Goal: Navigation & Orientation: Find specific page/section

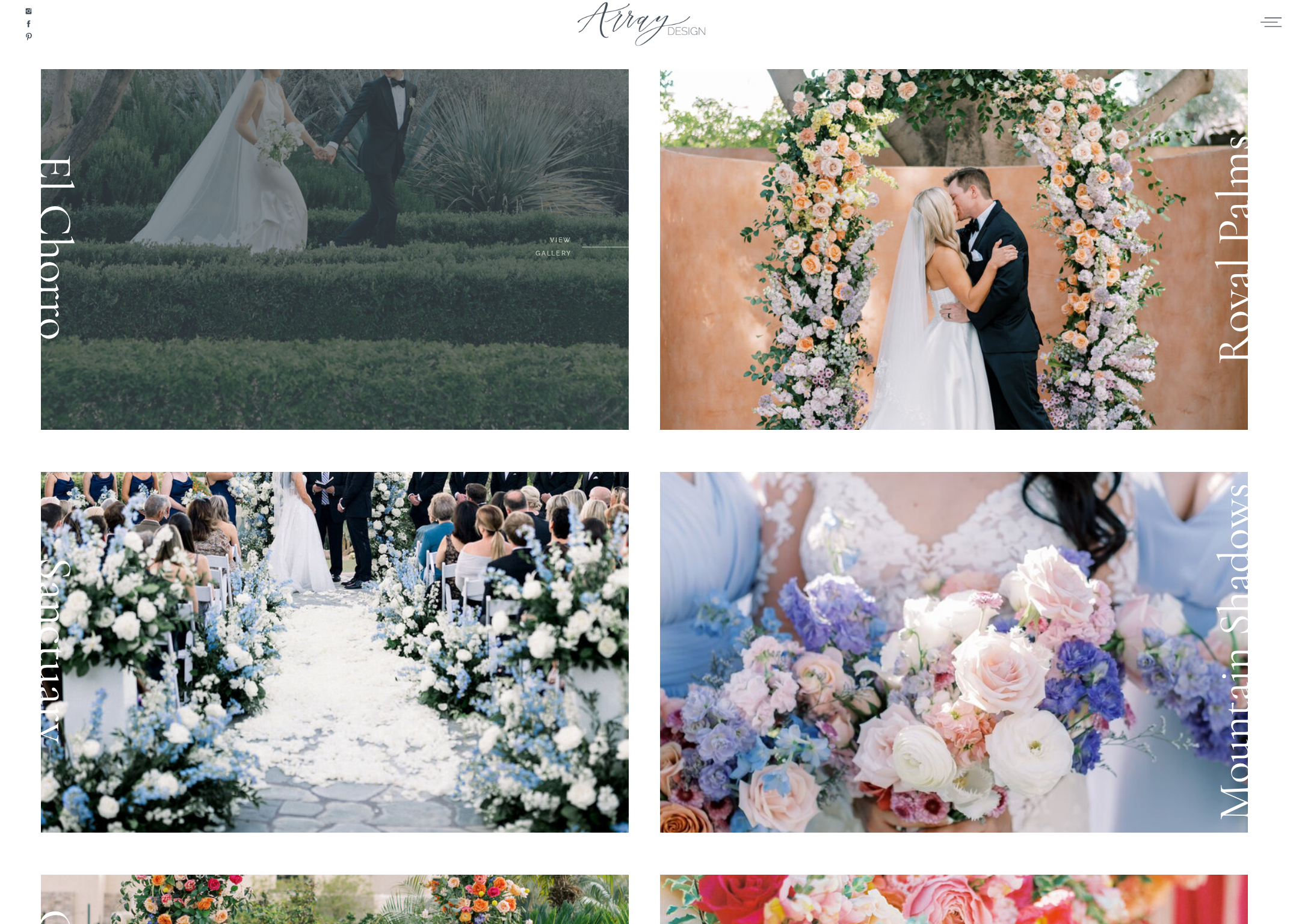
click at [554, 331] on div at bounding box center [334, 249] width 588 height 361
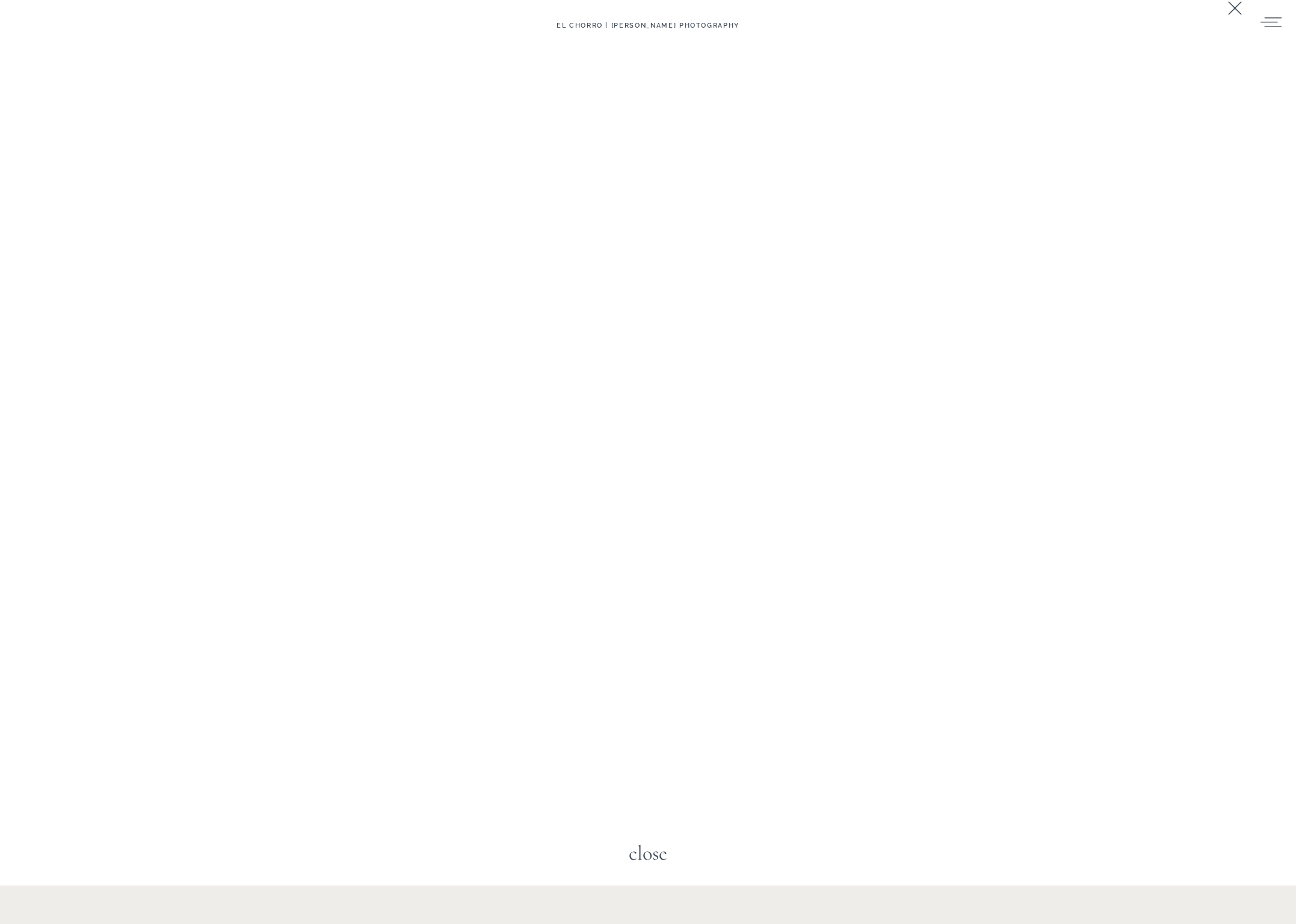
scroll to position [2326, 0]
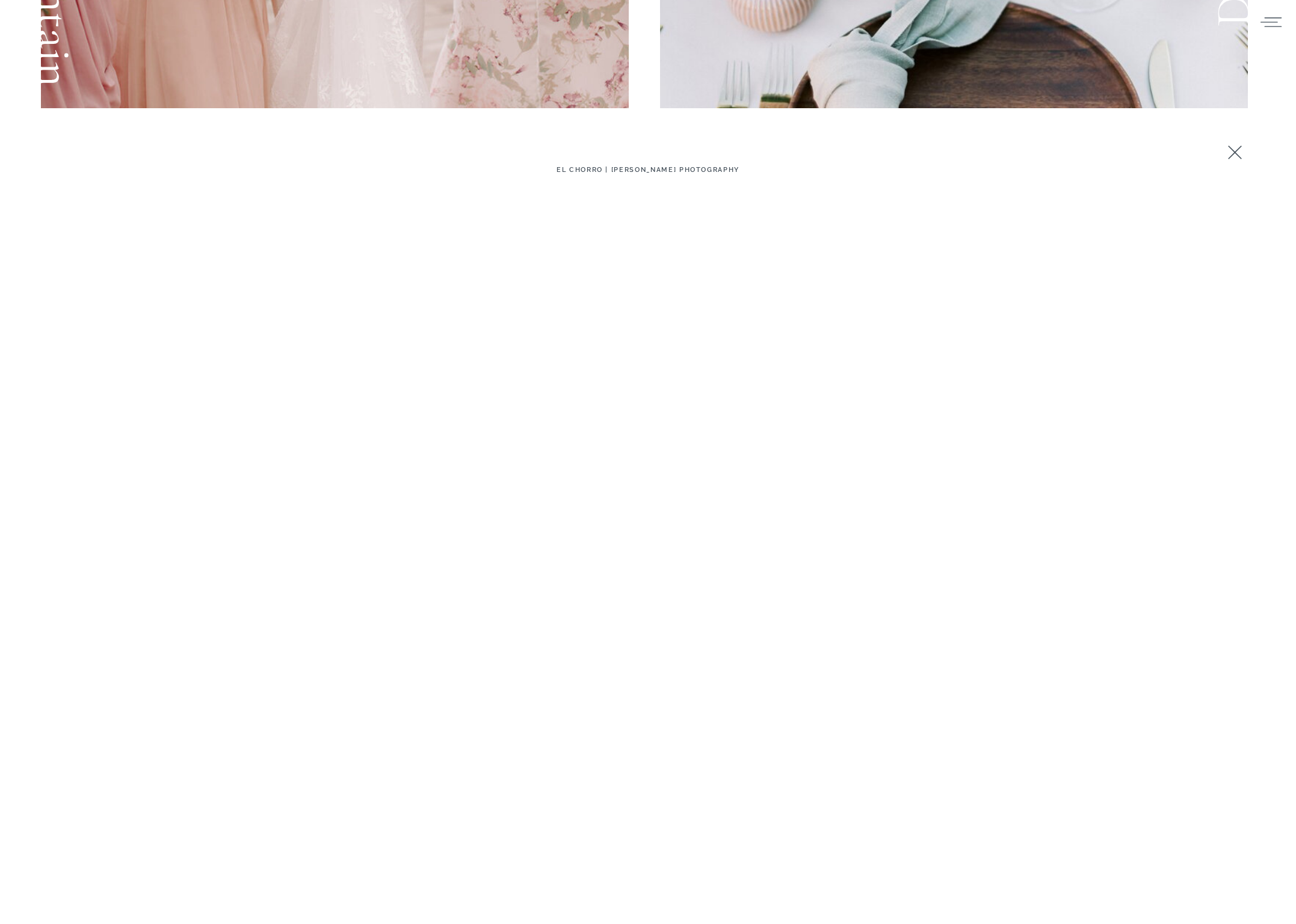
click at [1234, 146] on icon at bounding box center [1234, 152] width 24 height 24
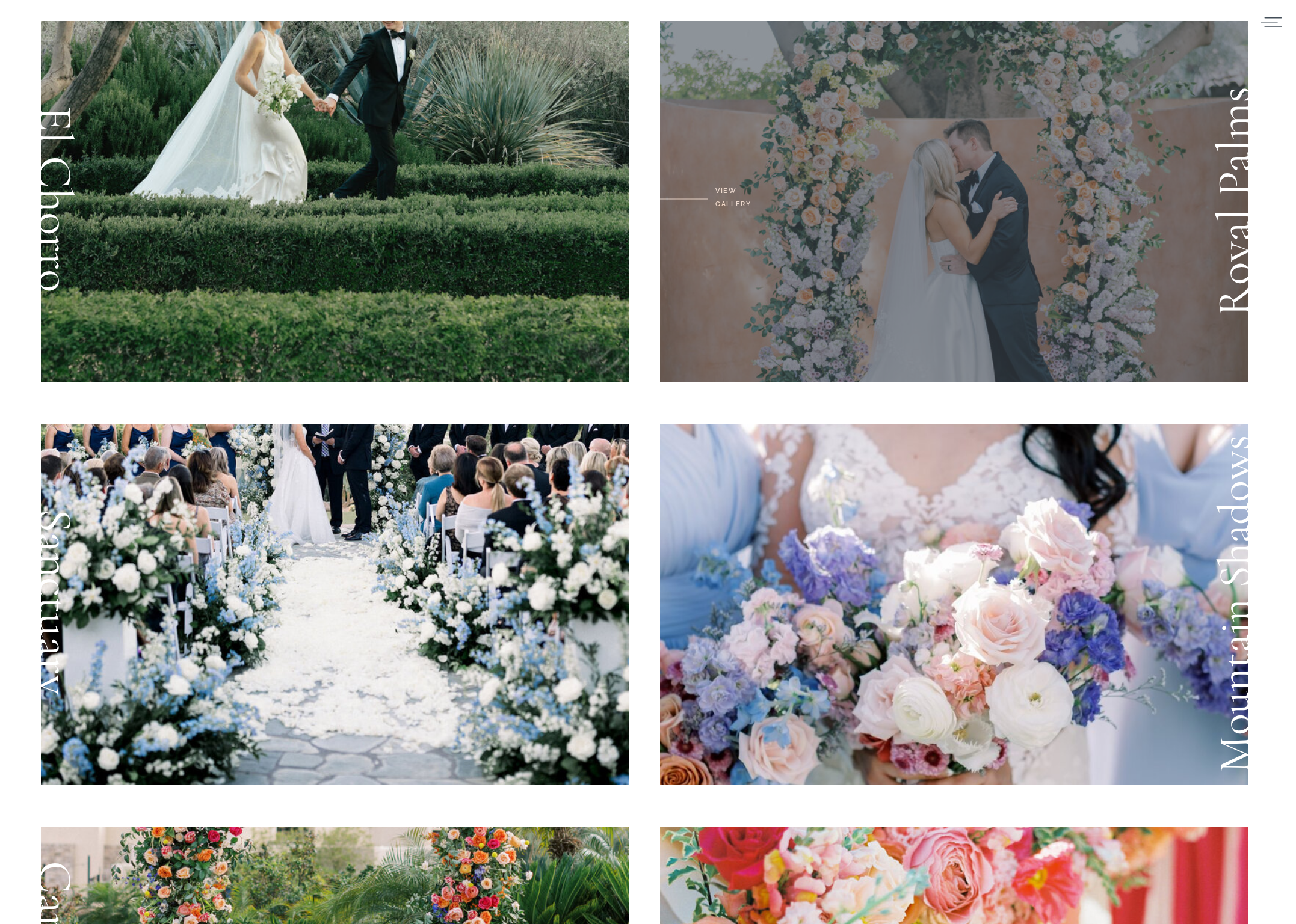
click at [1051, 273] on div at bounding box center [954, 201] width 588 height 361
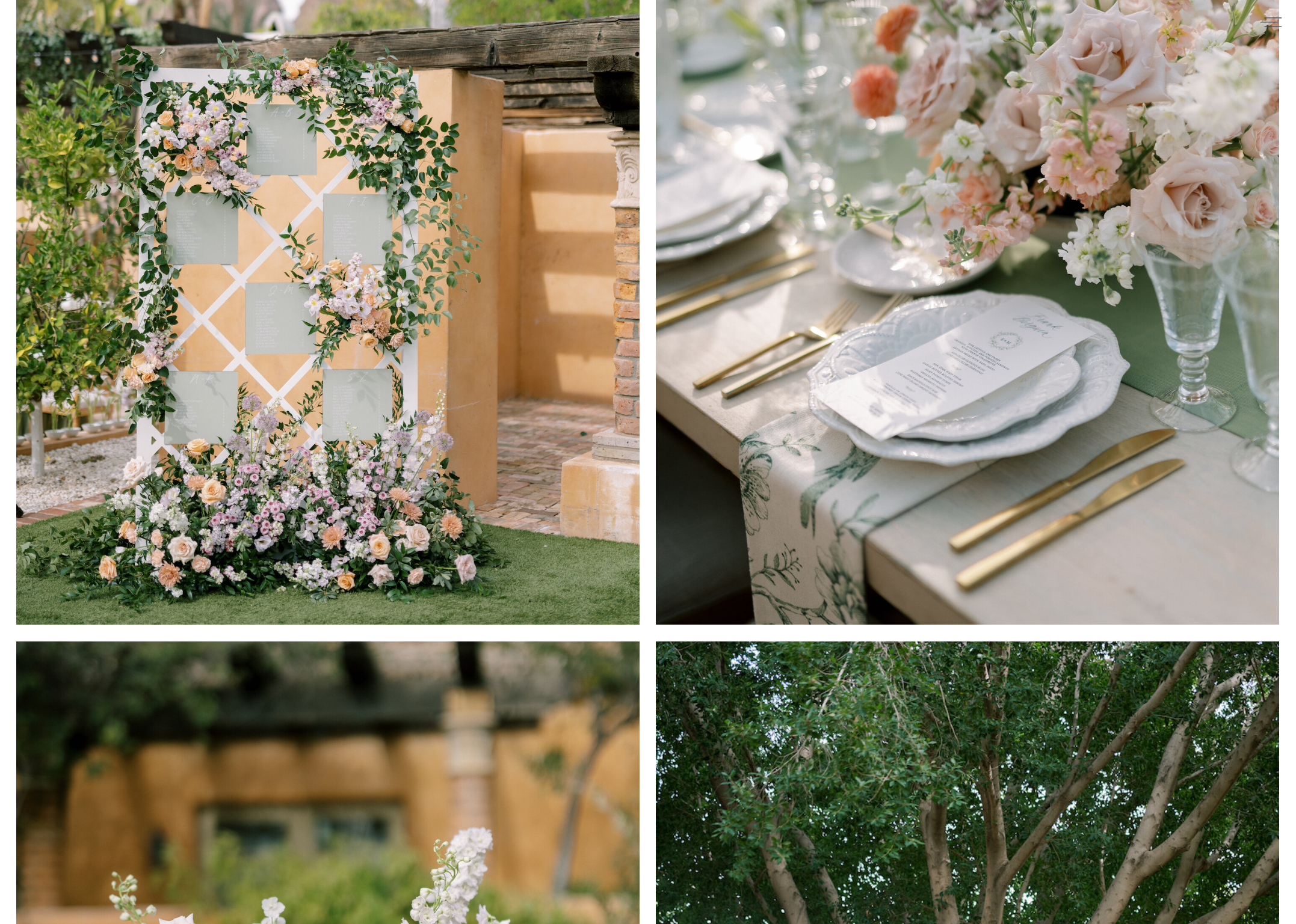
scroll to position [0, 0]
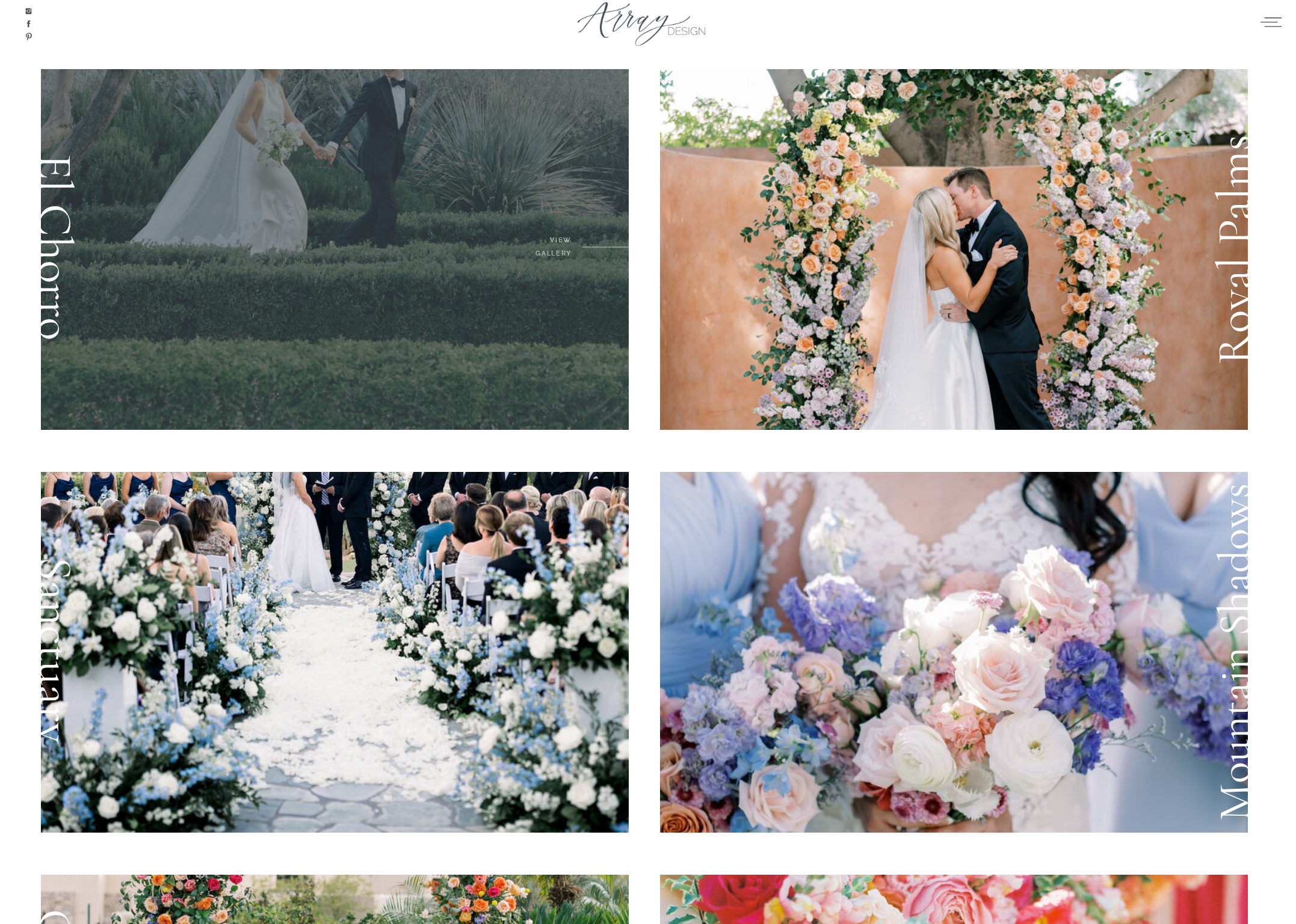
click at [520, 293] on div at bounding box center [334, 249] width 588 height 361
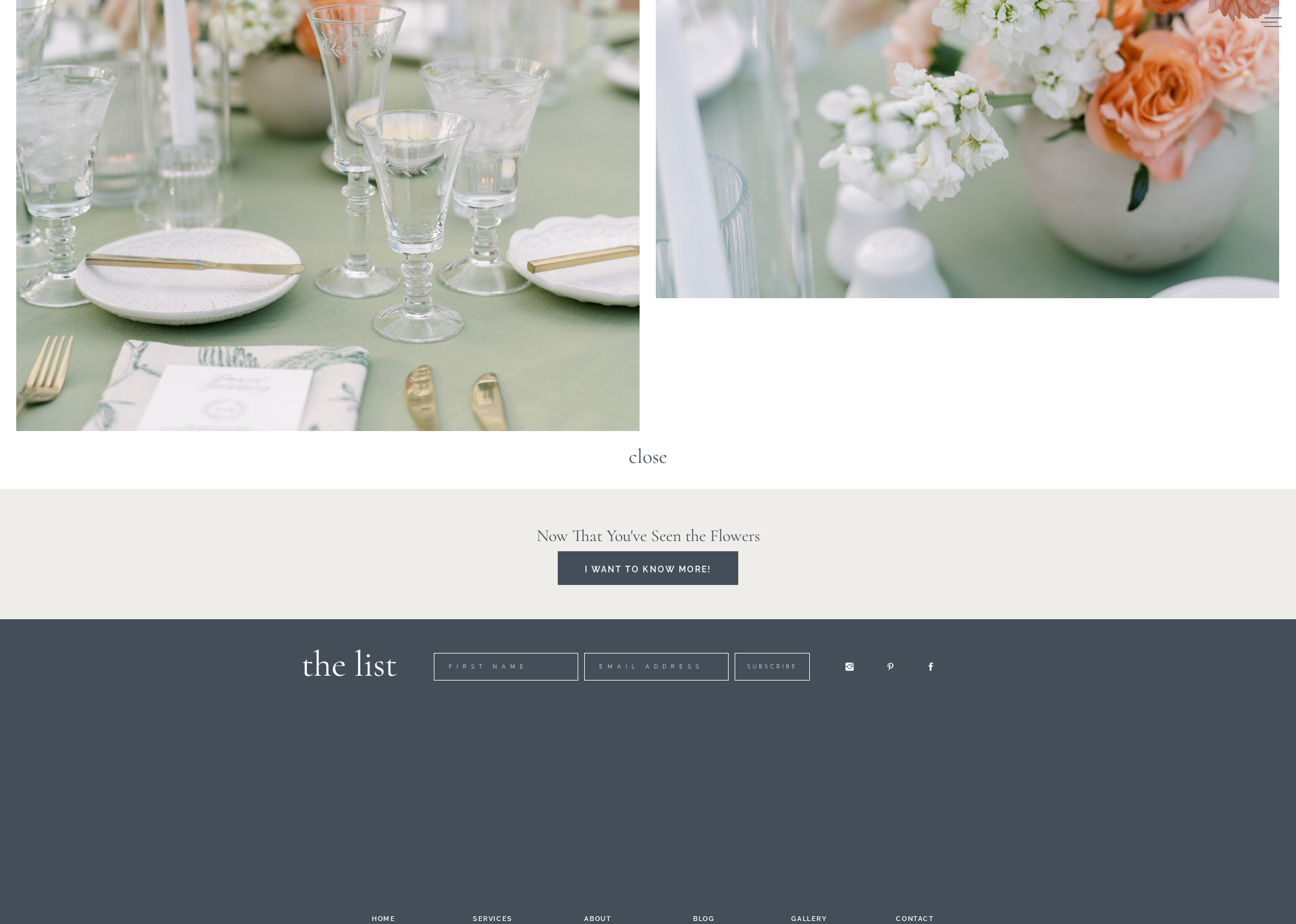
scroll to position [19330, 0]
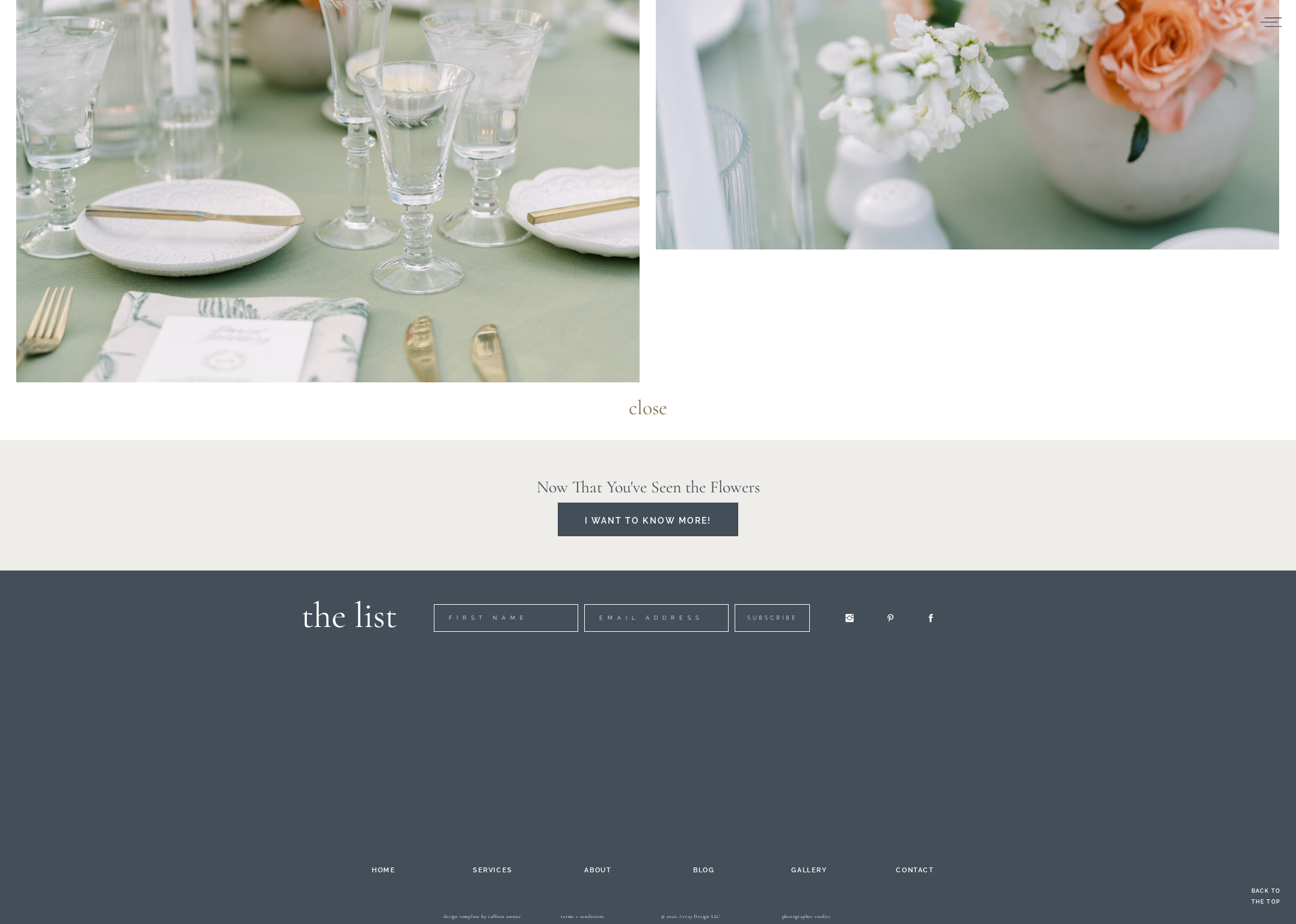
click at [653, 414] on h3 "close" at bounding box center [648, 409] width 62 height 32
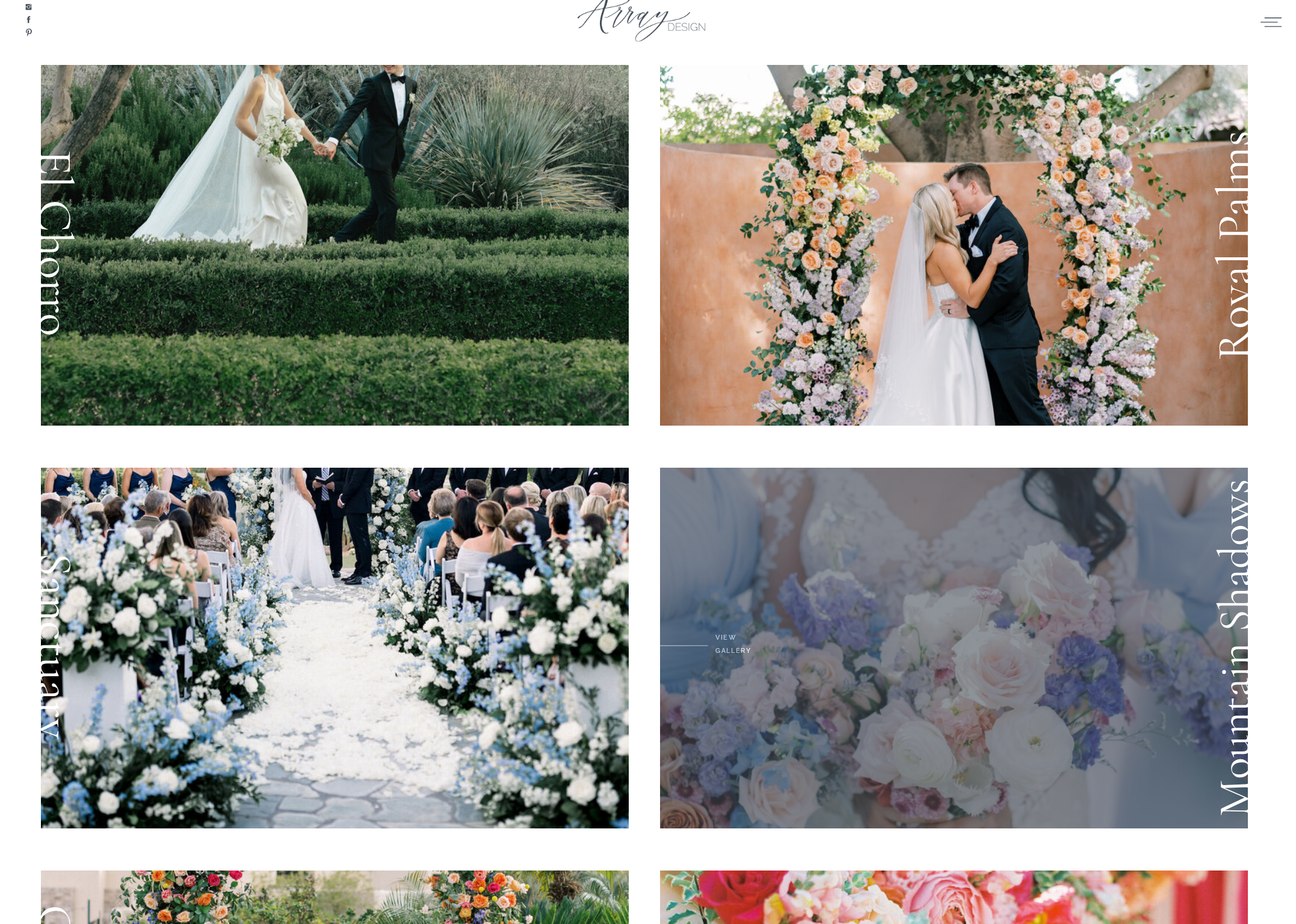
scroll to position [0, 0]
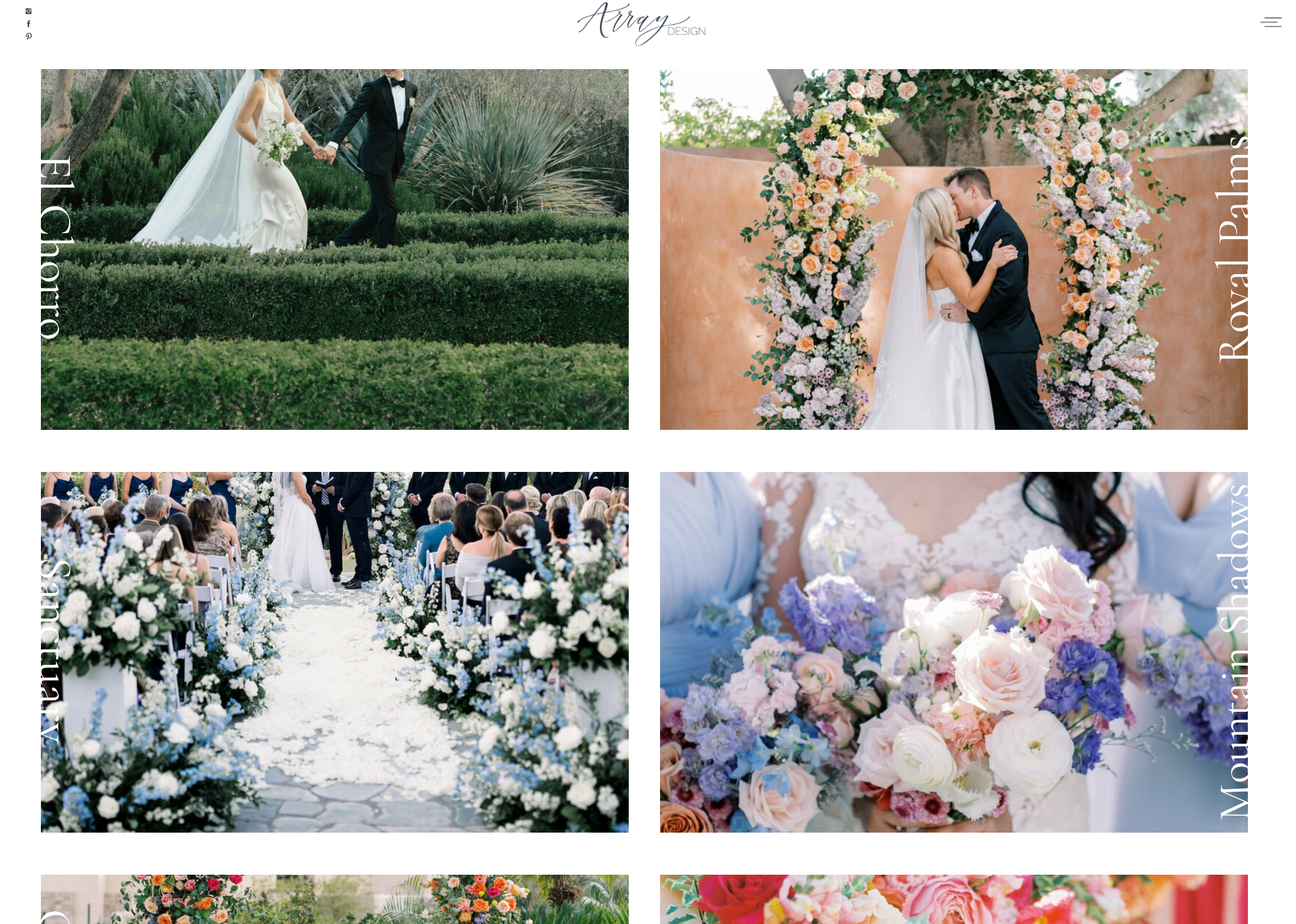
click at [1270, 22] on icon at bounding box center [1271, 22] width 24 height 18
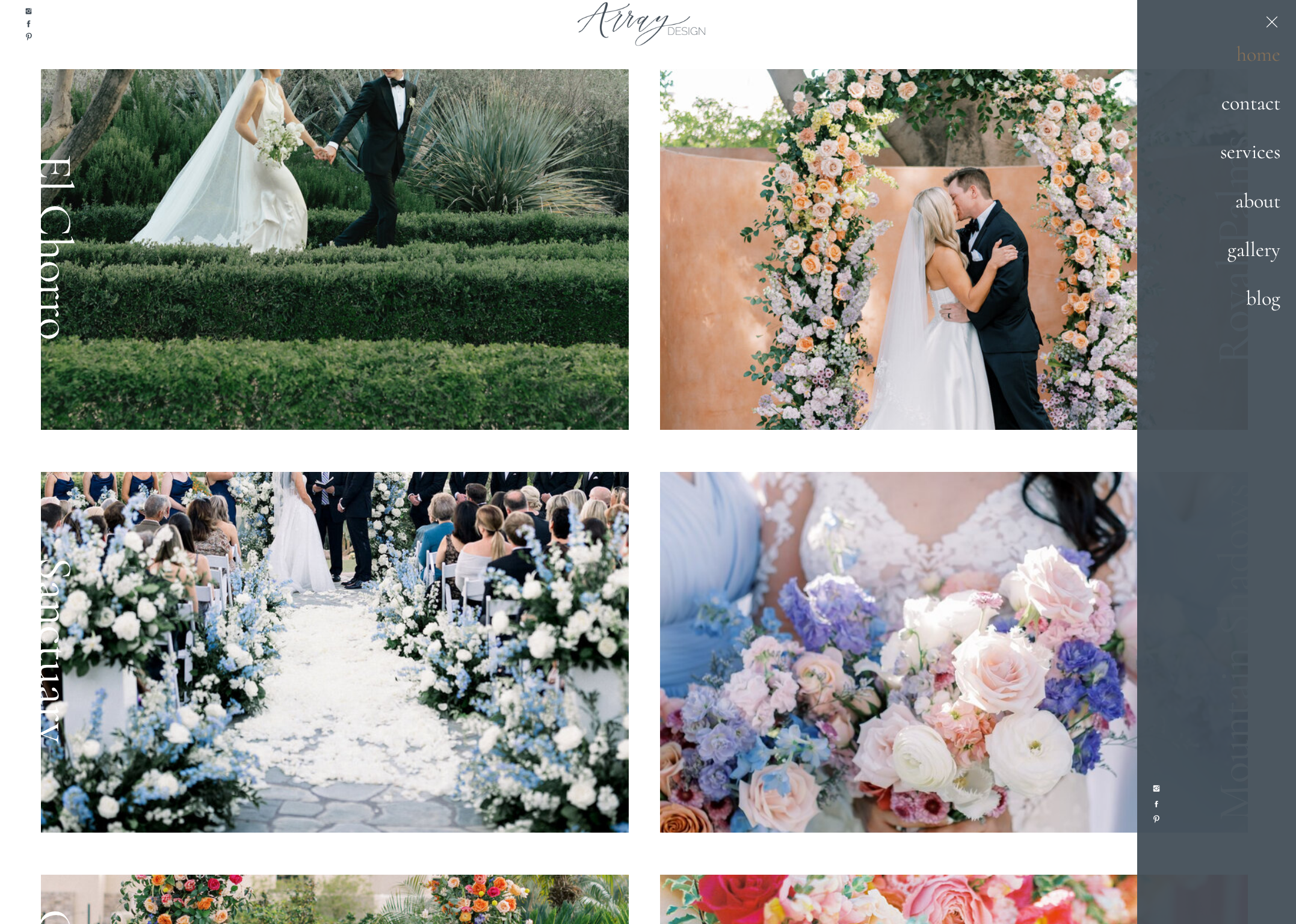
click at [1264, 52] on h2 "home" at bounding box center [1238, 55] width 84 height 32
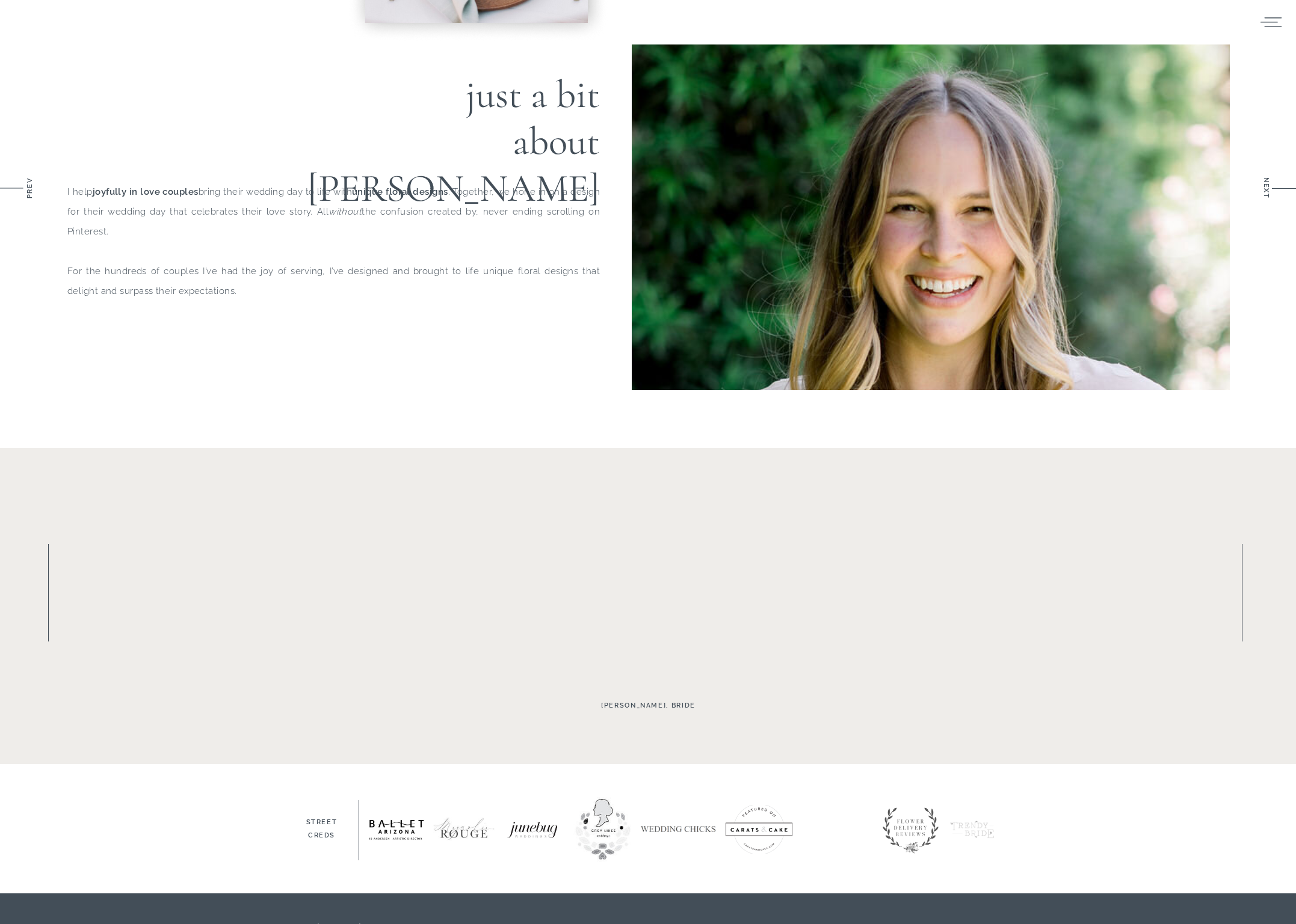
scroll to position [1514, 0]
